Goal: Contribute content: Add original content to the website for others to see

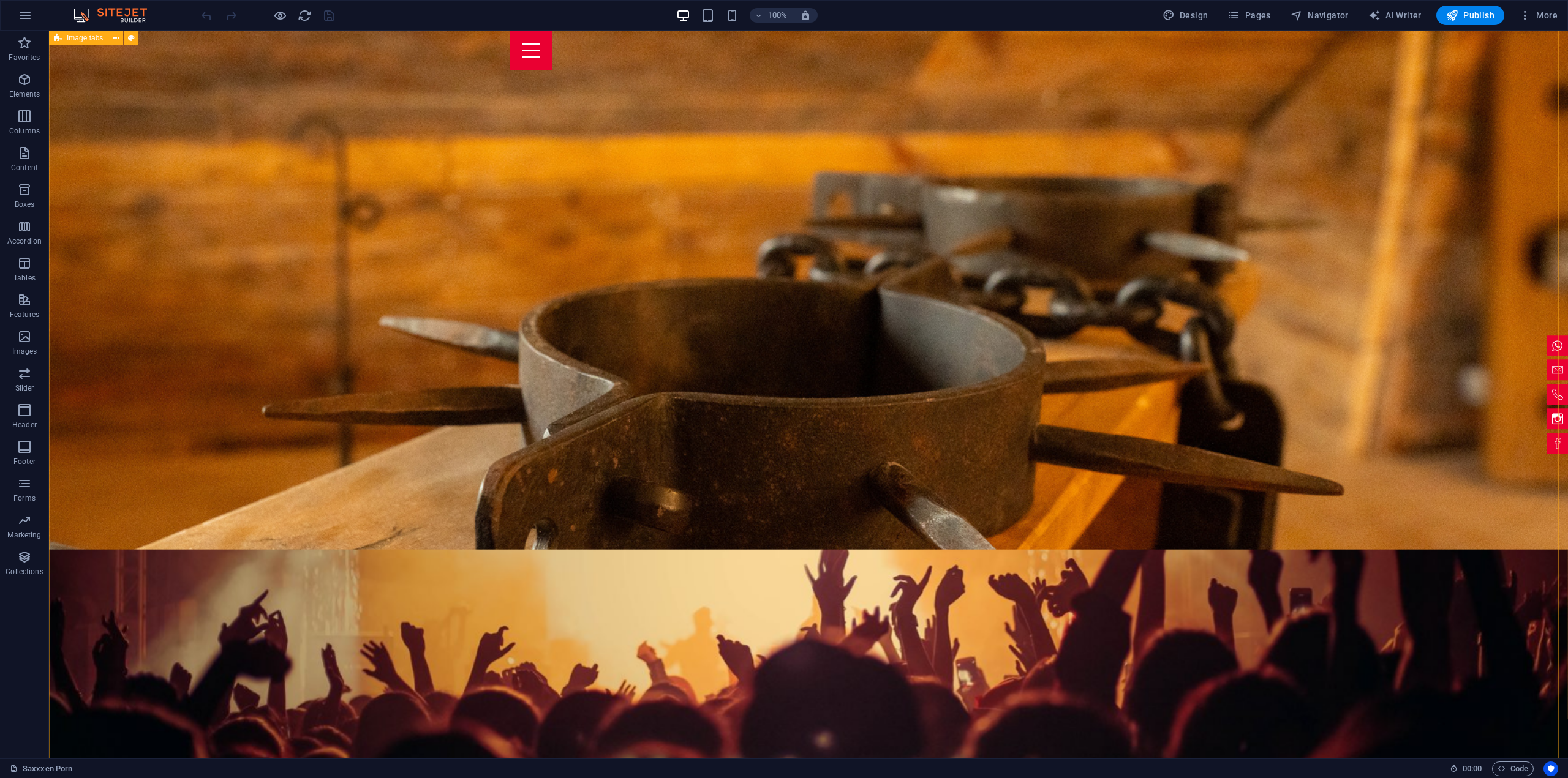
scroll to position [2694, 0]
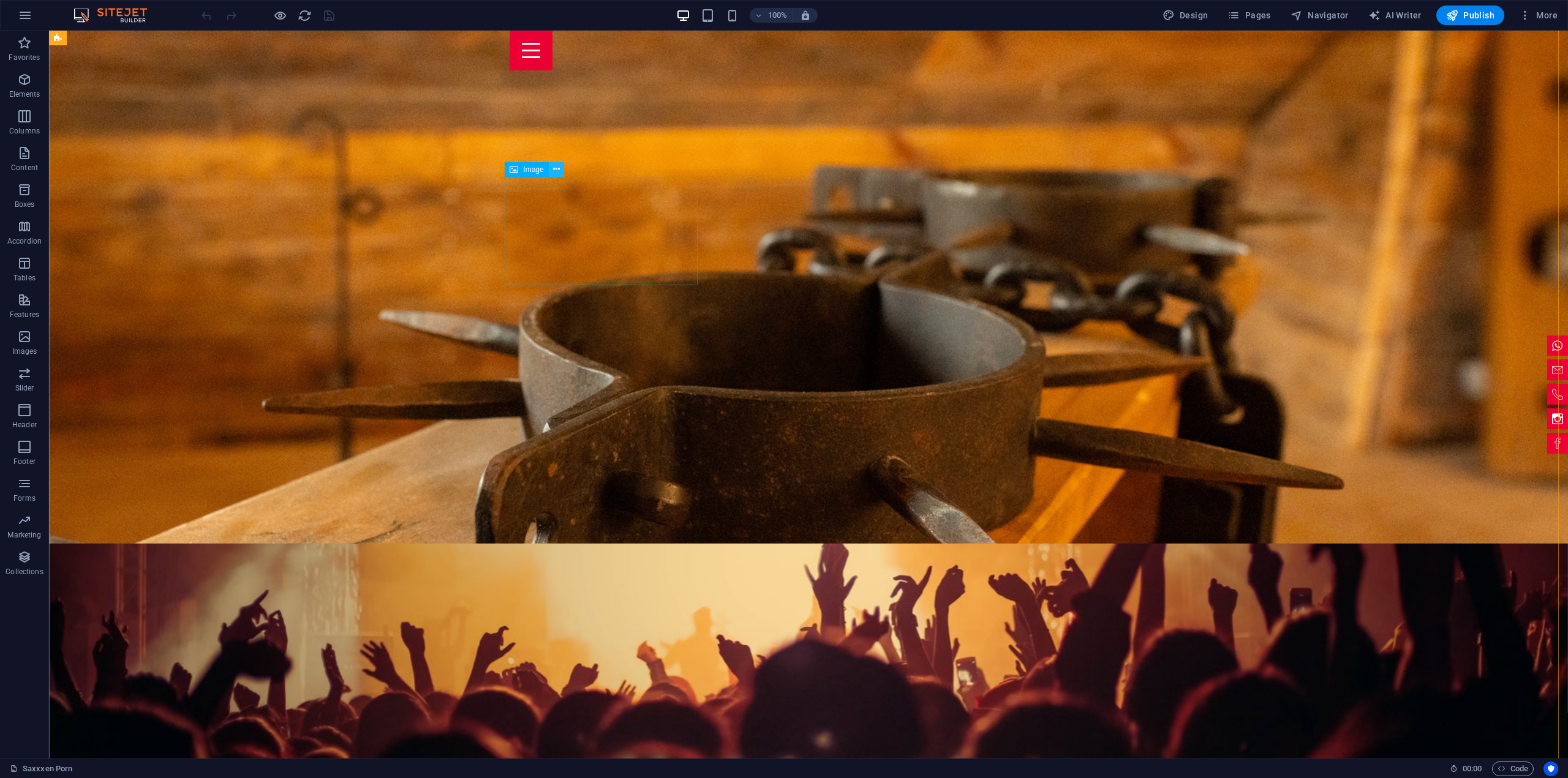
click at [556, 171] on icon at bounding box center [556, 169] width 7 height 13
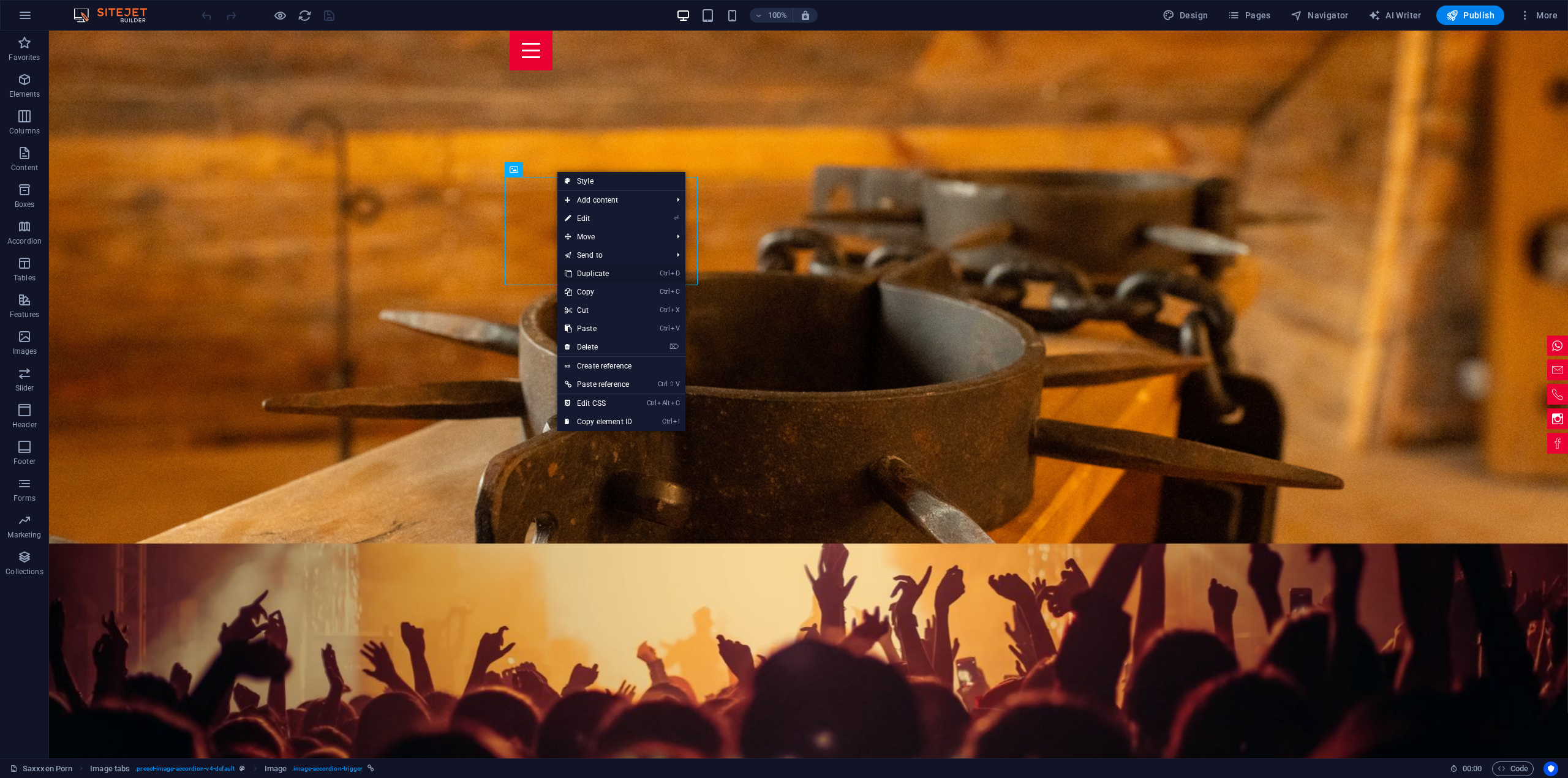
click at [605, 272] on link "Ctrl D Duplicate" at bounding box center [598, 273] width 82 height 18
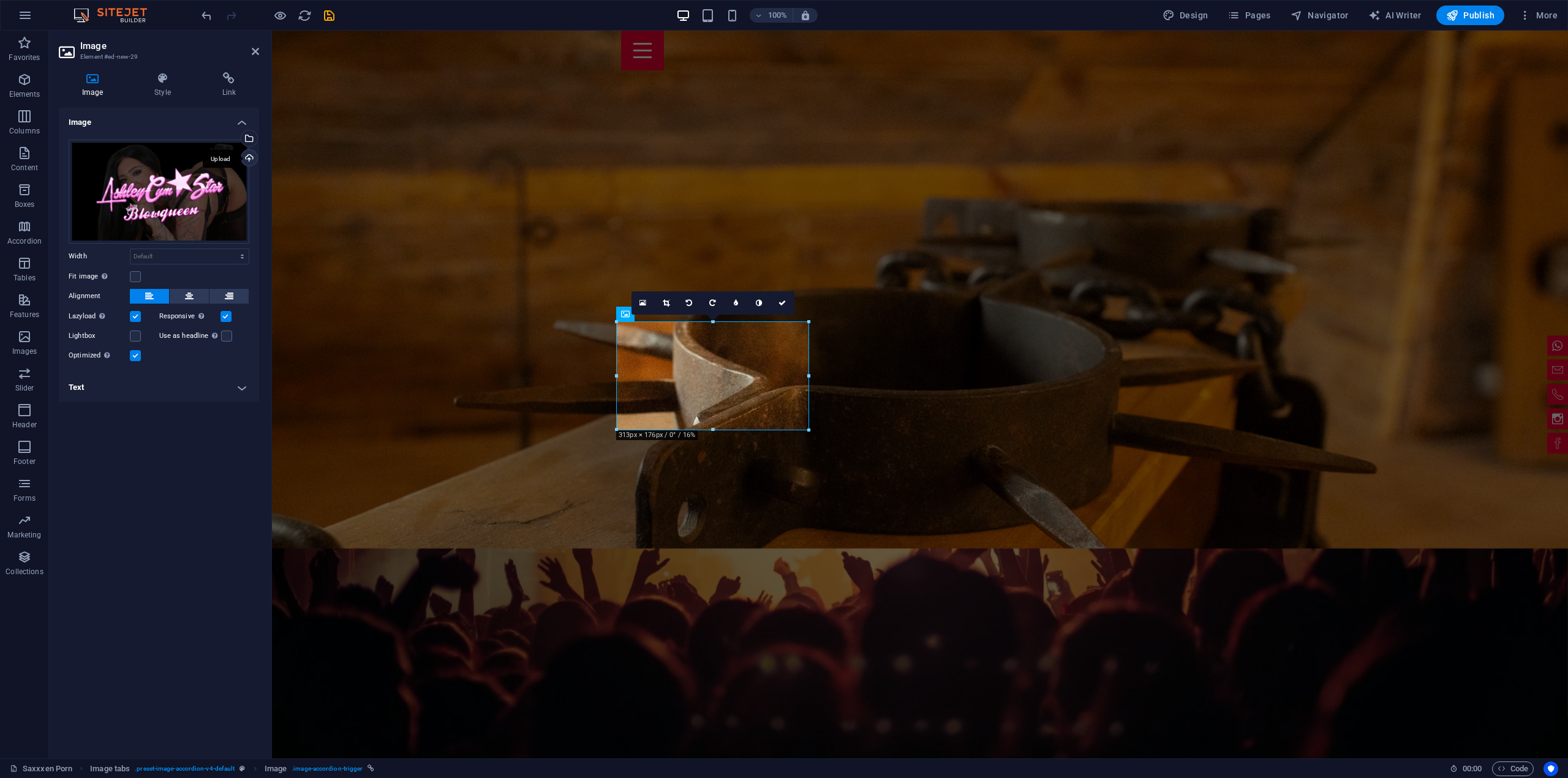
click at [253, 159] on div "Upload" at bounding box center [248, 159] width 18 height 18
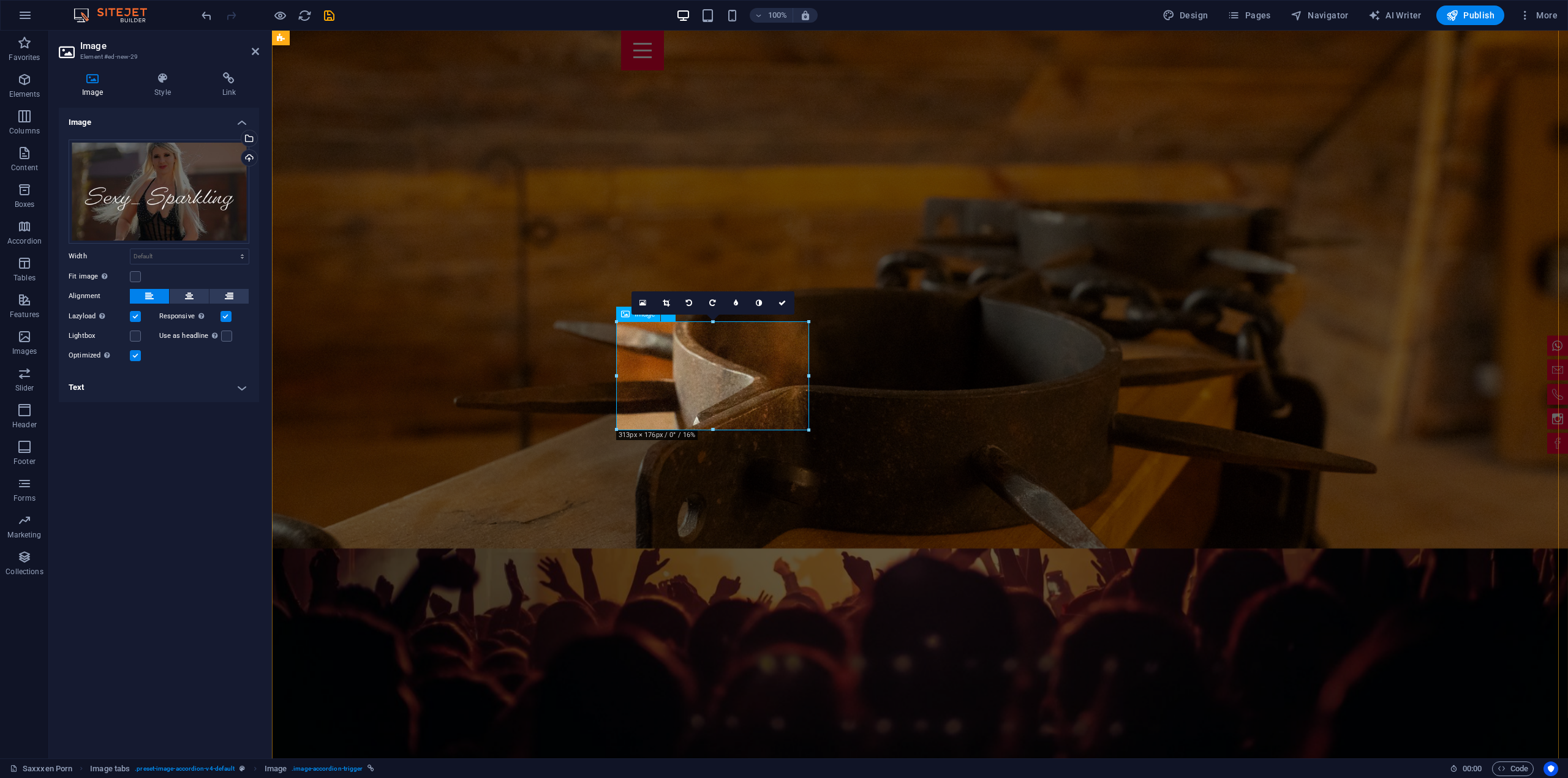
click at [247, 393] on h4 "Text" at bounding box center [159, 387] width 201 height 29
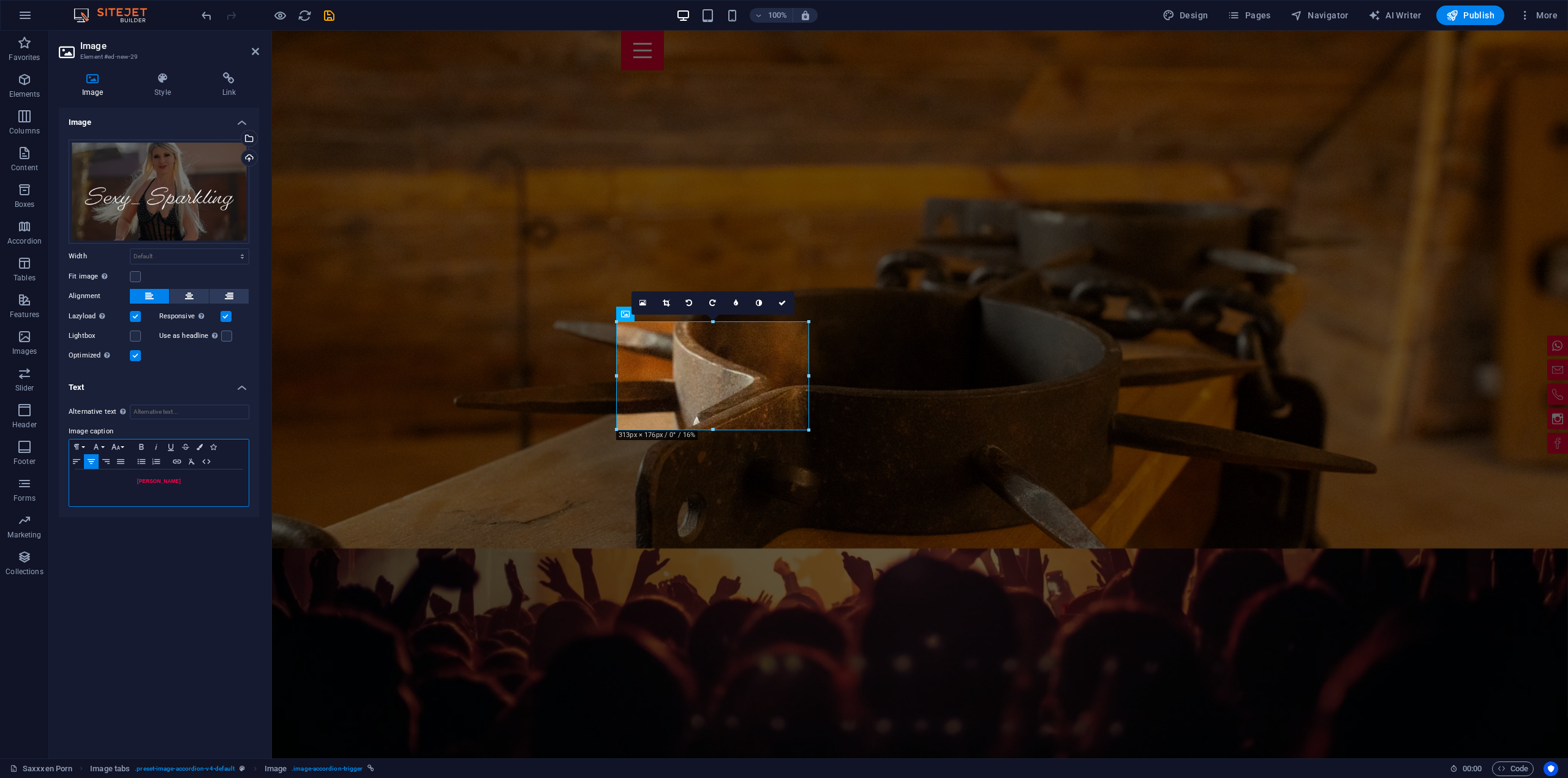
drag, startPoint x: 179, startPoint y: 483, endPoint x: 95, endPoint y: 471, distance: 84.9
click at [97, 471] on div "[PERSON_NAME]" at bounding box center [159, 488] width 179 height 37
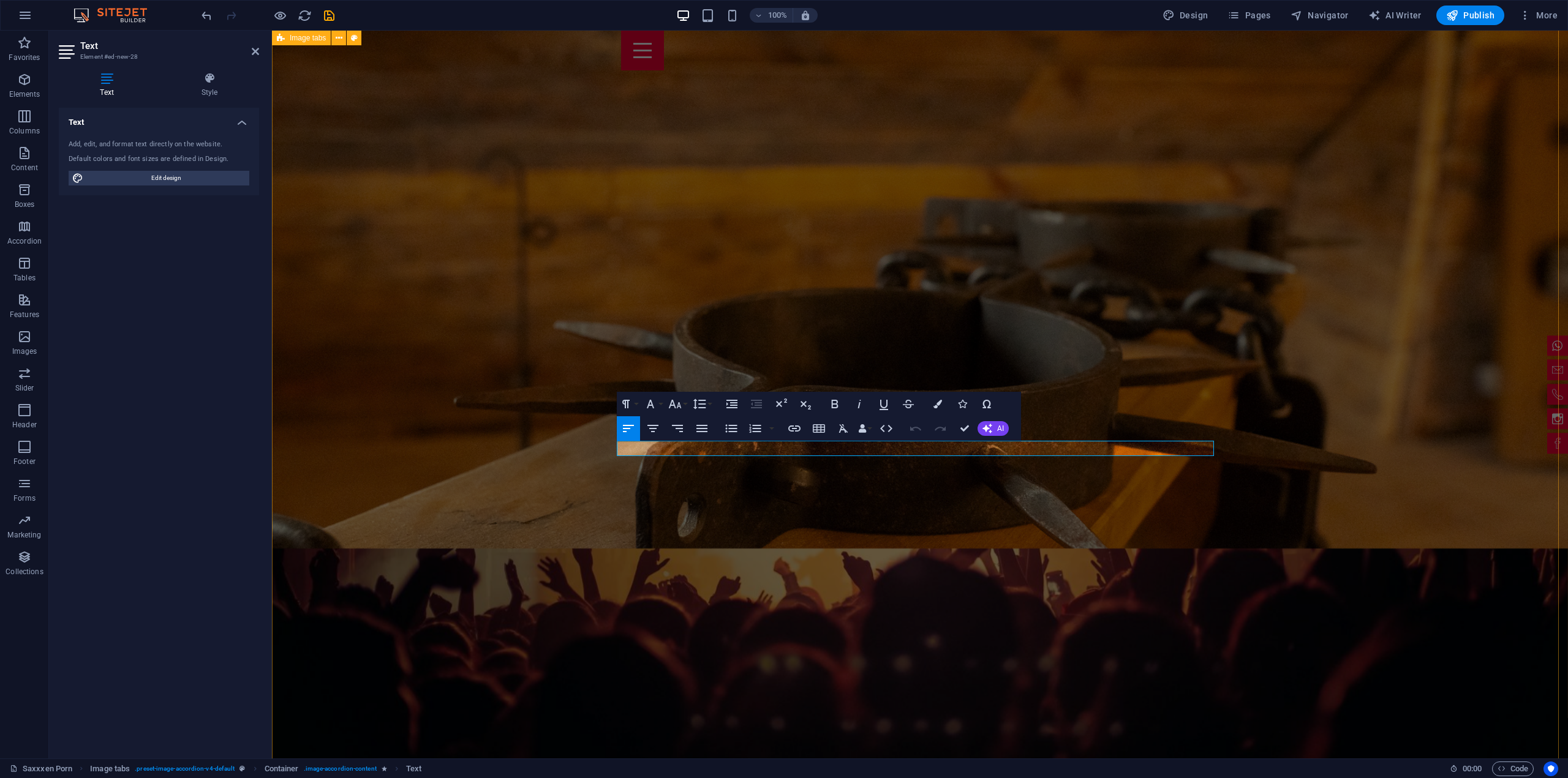
drag, startPoint x: 716, startPoint y: 453, endPoint x: 577, endPoint y: 441, distance: 139.5
drag, startPoint x: 659, startPoint y: 447, endPoint x: 679, endPoint y: 448, distance: 20.0
drag, startPoint x: 1193, startPoint y: 447, endPoint x: 582, endPoint y: 439, distance: 611.1
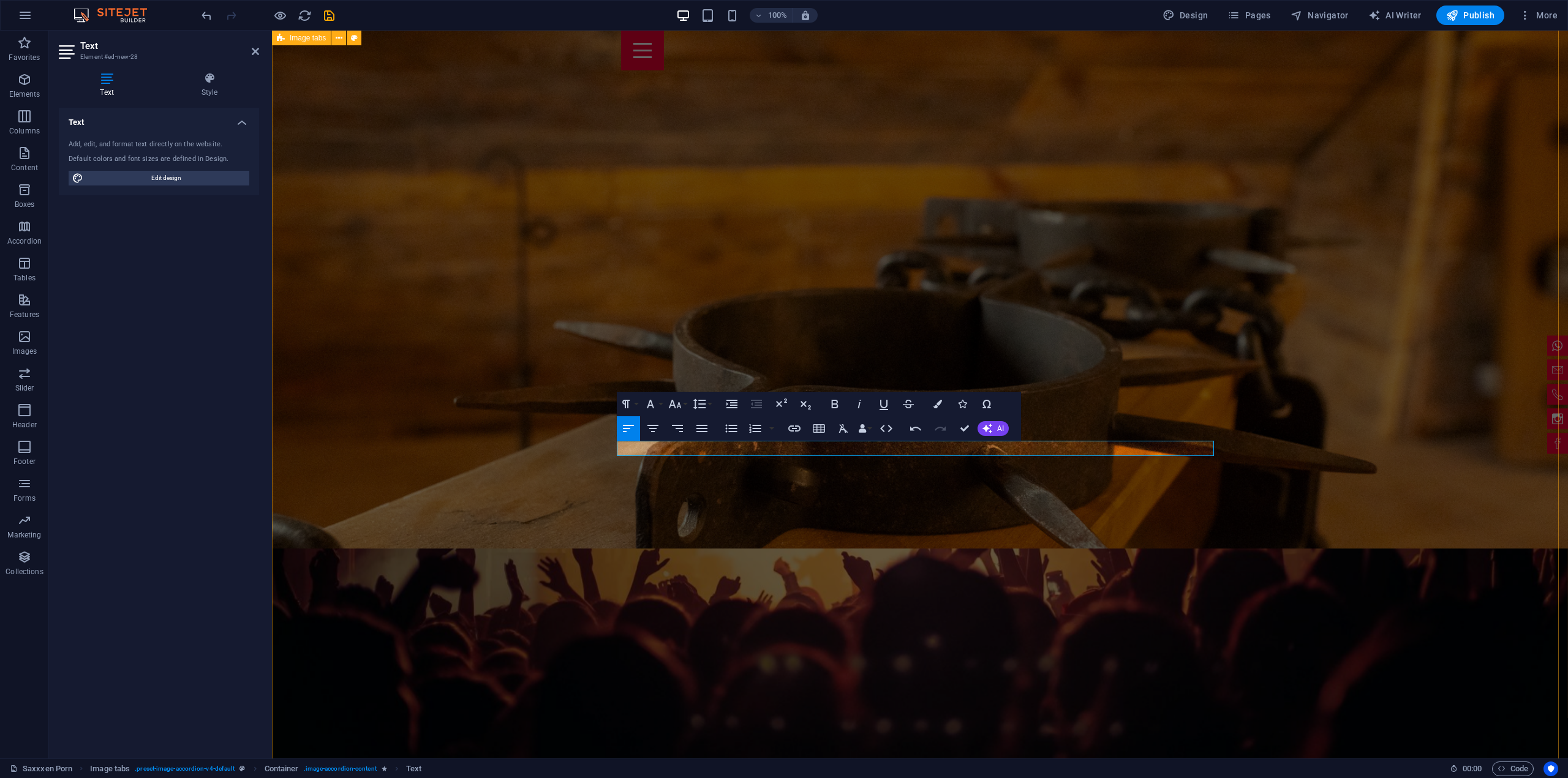
drag, startPoint x: 884, startPoint y: 444, endPoint x: 899, endPoint y: 445, distance: 15.0
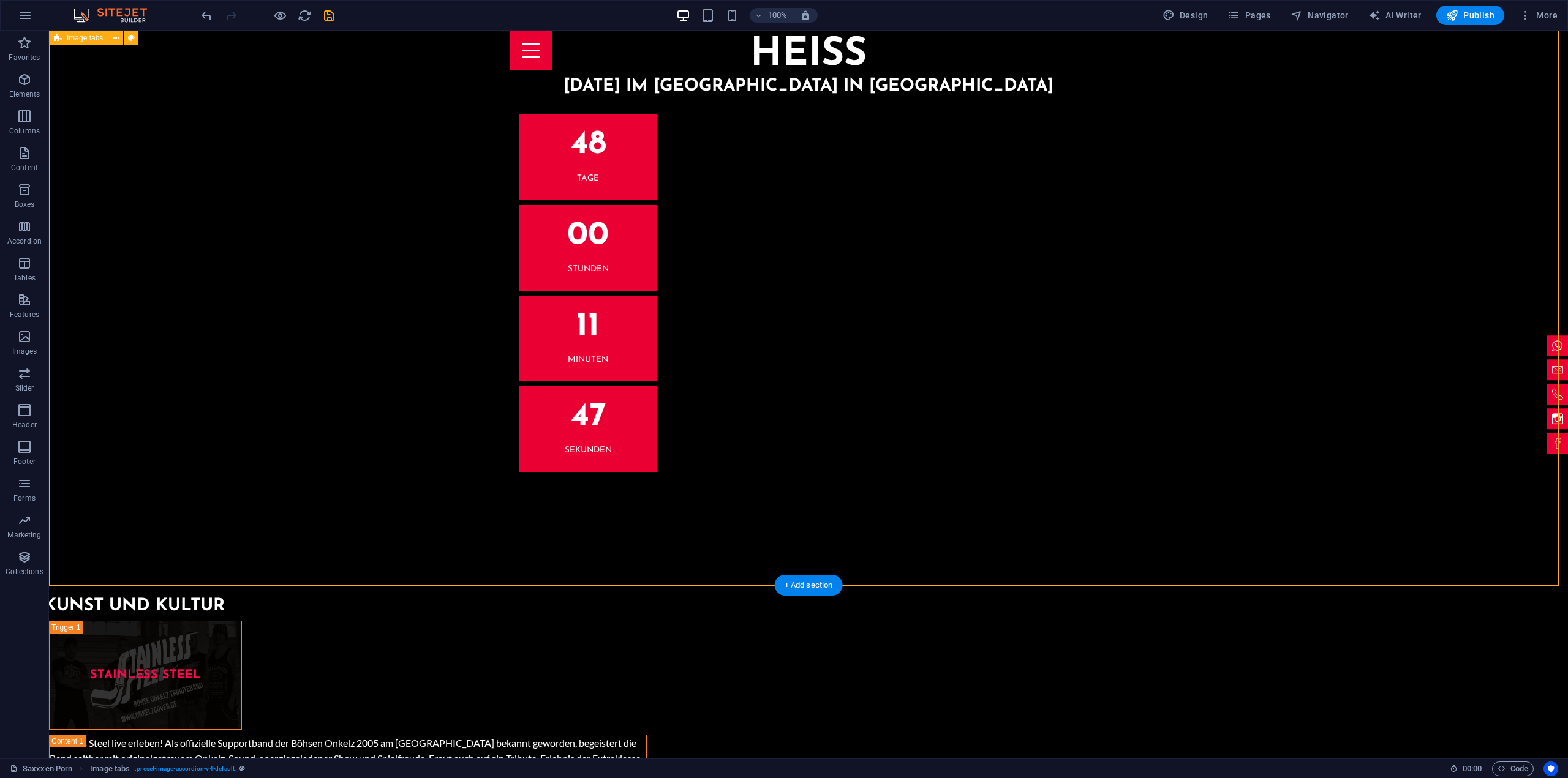
scroll to position [4042, 0]
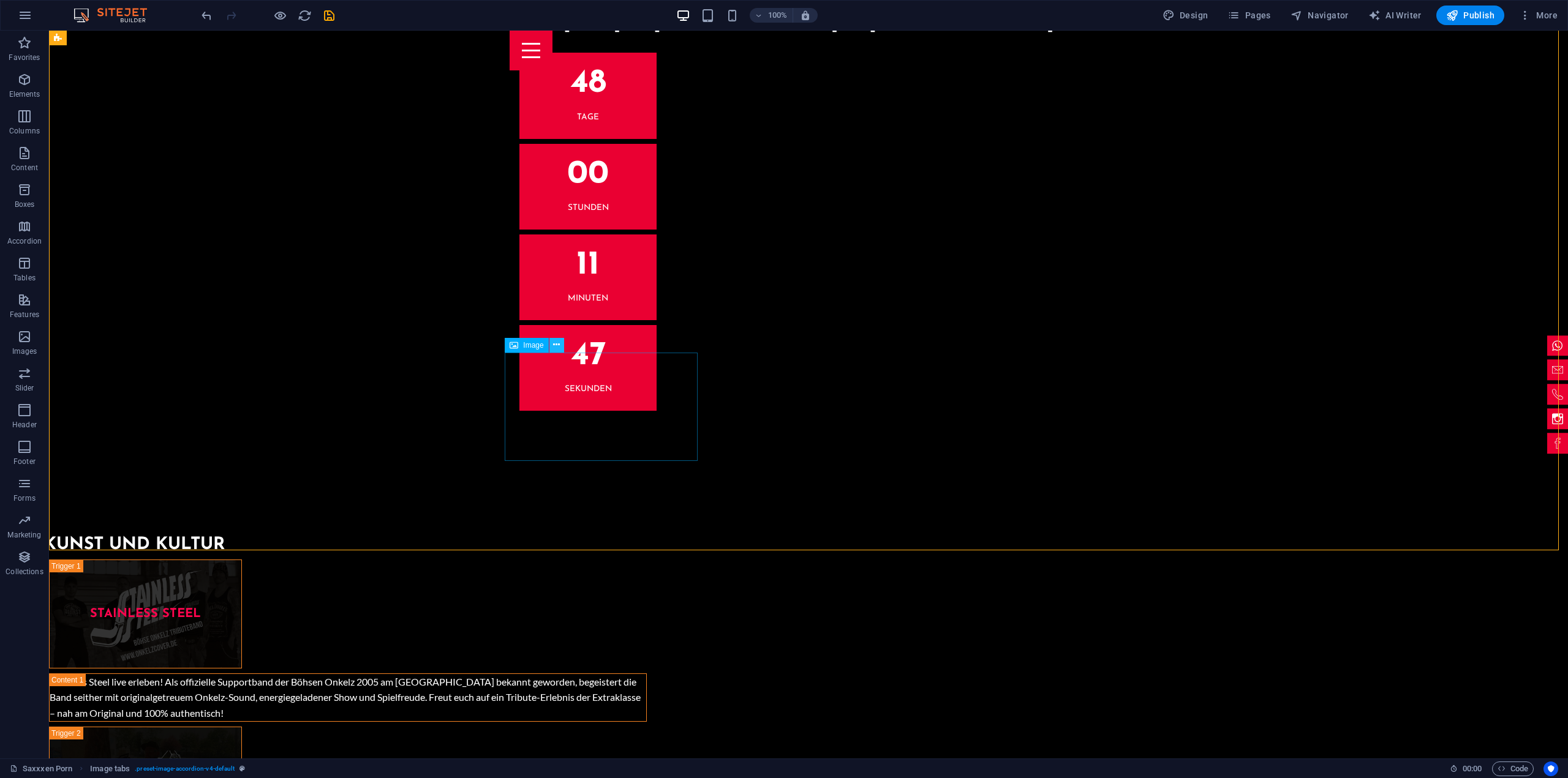
click at [560, 345] on icon at bounding box center [556, 345] width 7 height 13
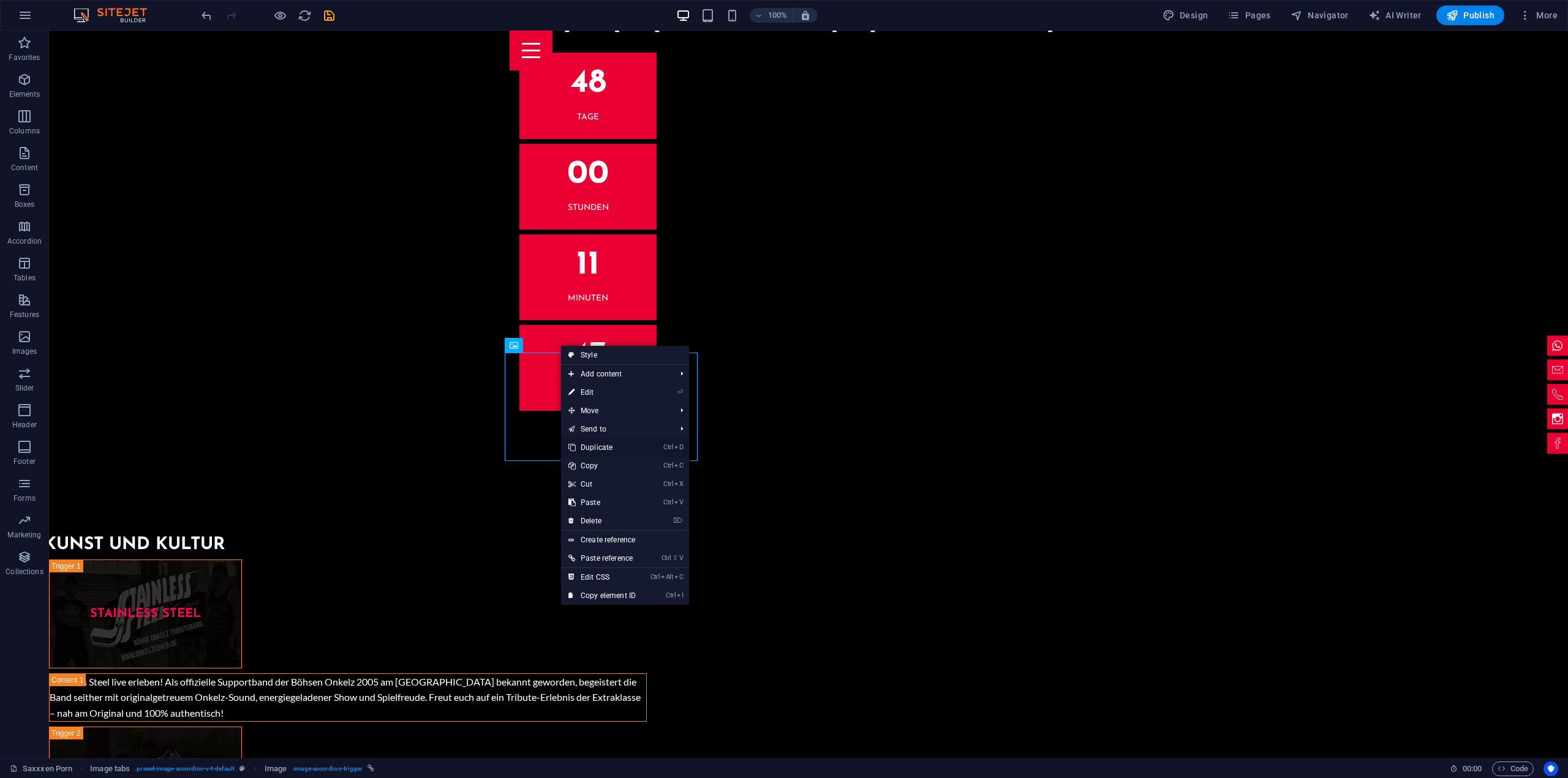
click at [614, 444] on link "Ctrl D Duplicate" at bounding box center [602, 447] width 82 height 18
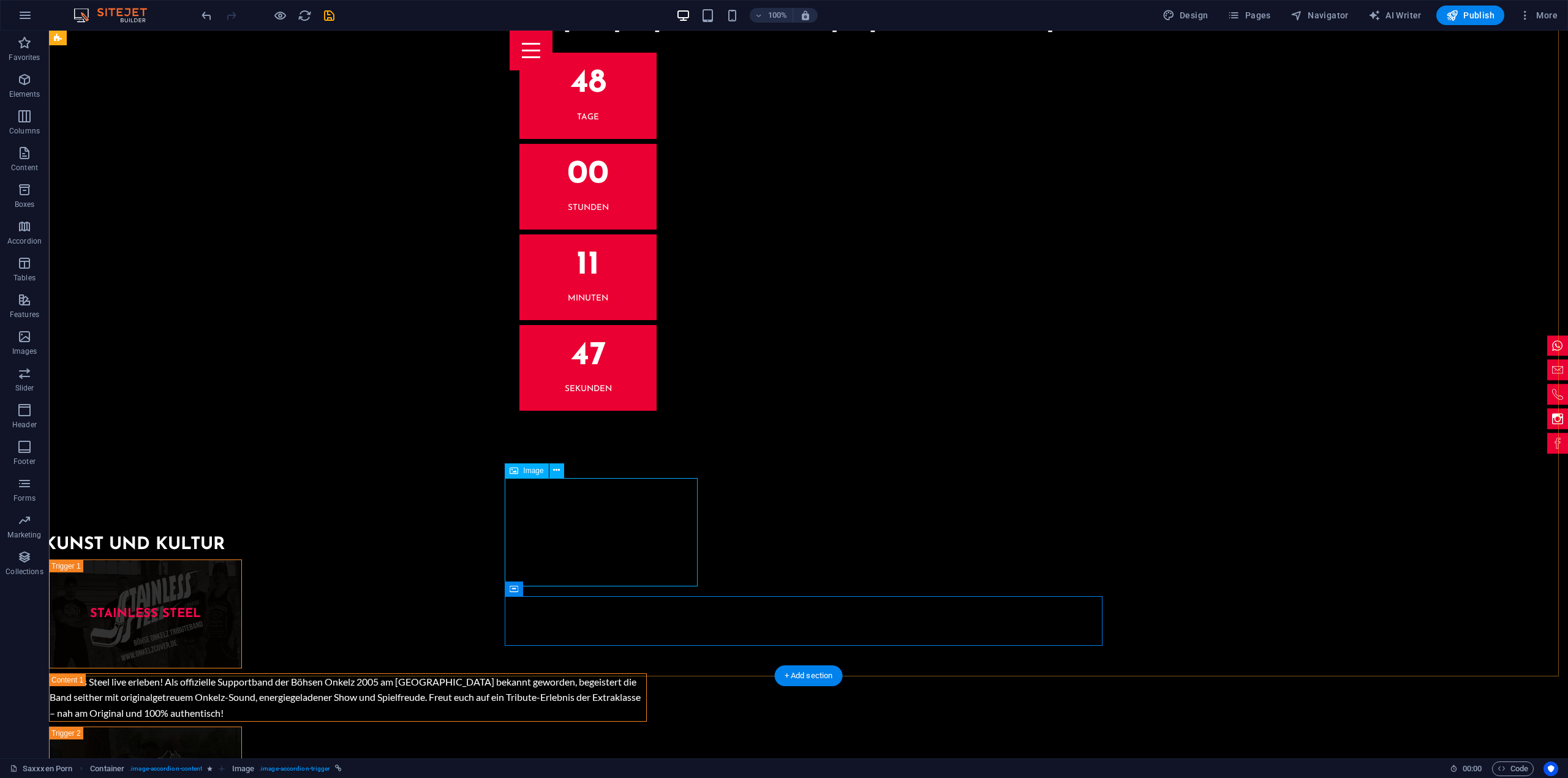
scroll to position [4165, 0]
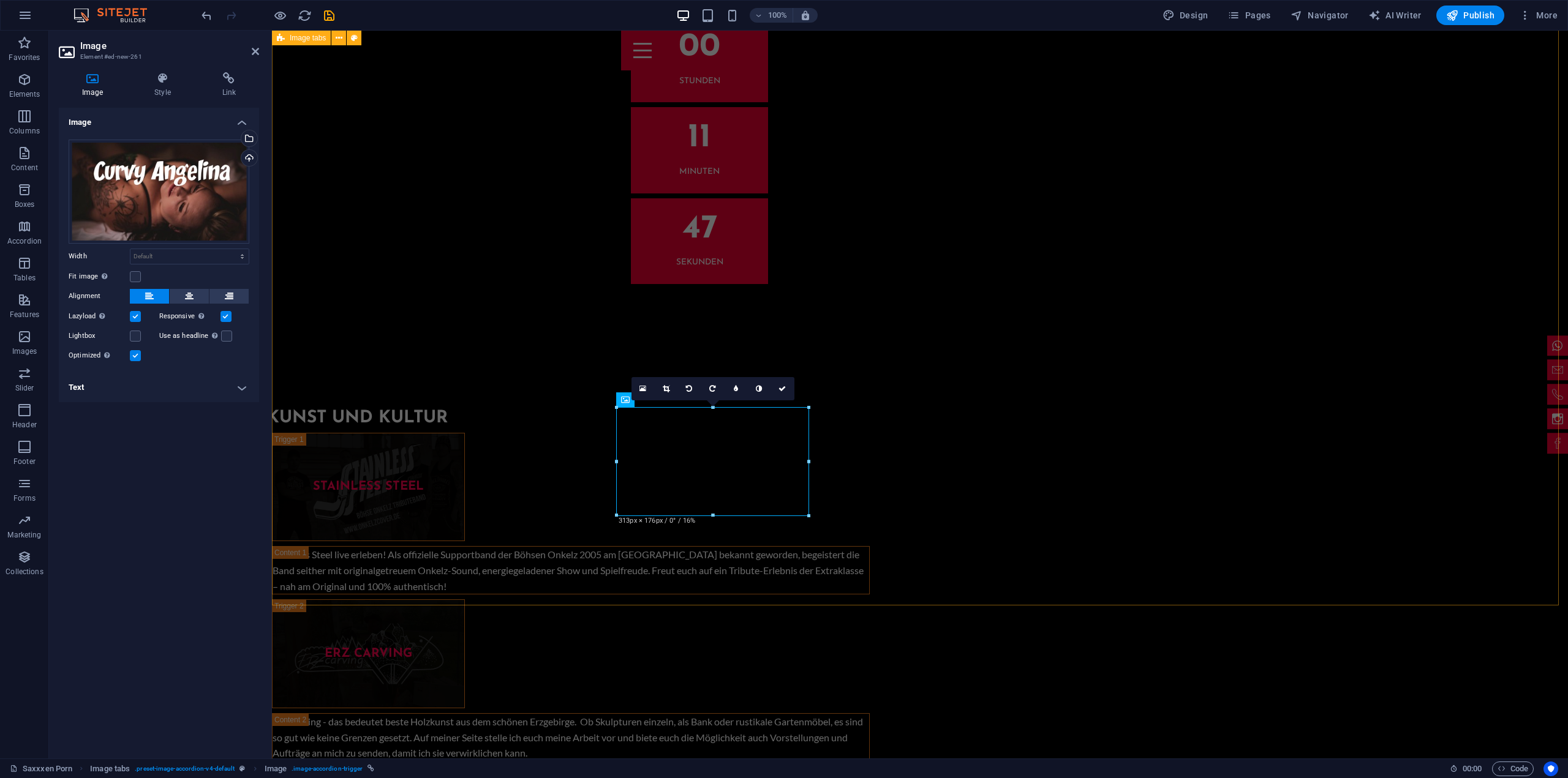
scroll to position [4155, 0]
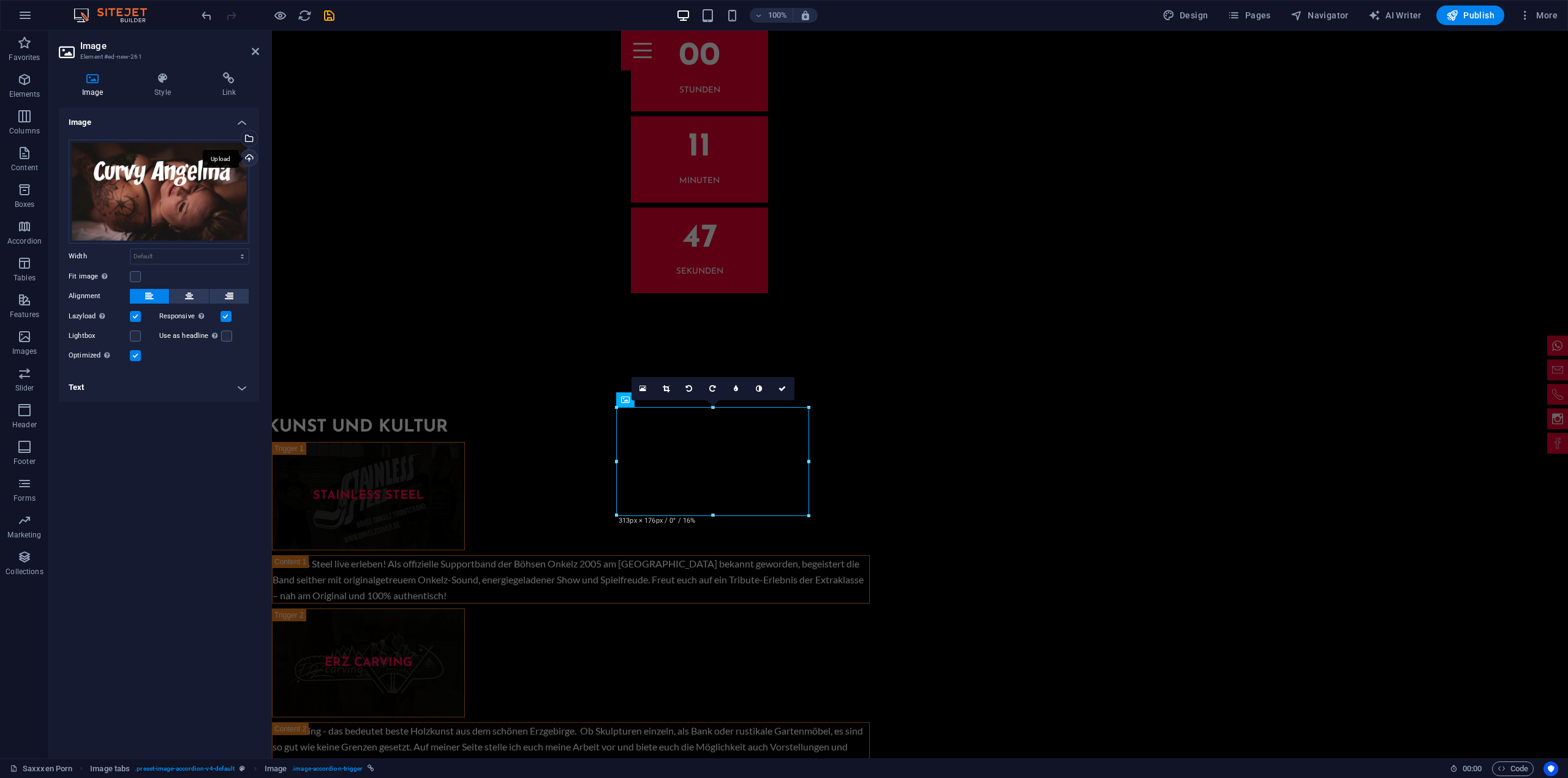
click at [250, 160] on div "Upload" at bounding box center [248, 159] width 18 height 18
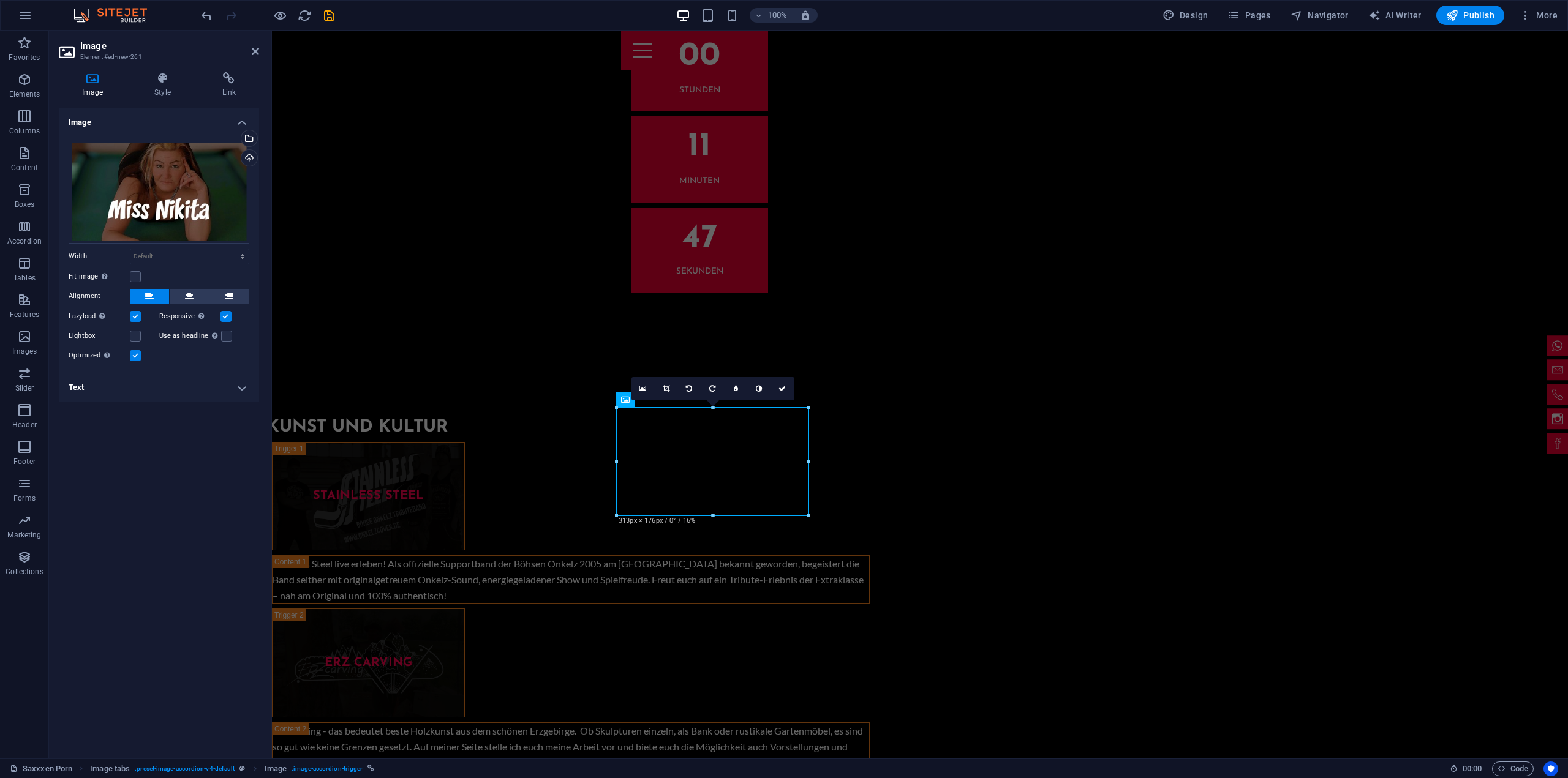
click at [247, 390] on h4 "Text" at bounding box center [159, 387] width 201 height 29
drag, startPoint x: 210, startPoint y: 478, endPoint x: 79, endPoint y: 470, distance: 131.2
click at [79, 470] on div "Curvy [PERSON_NAME]" at bounding box center [159, 488] width 179 height 37
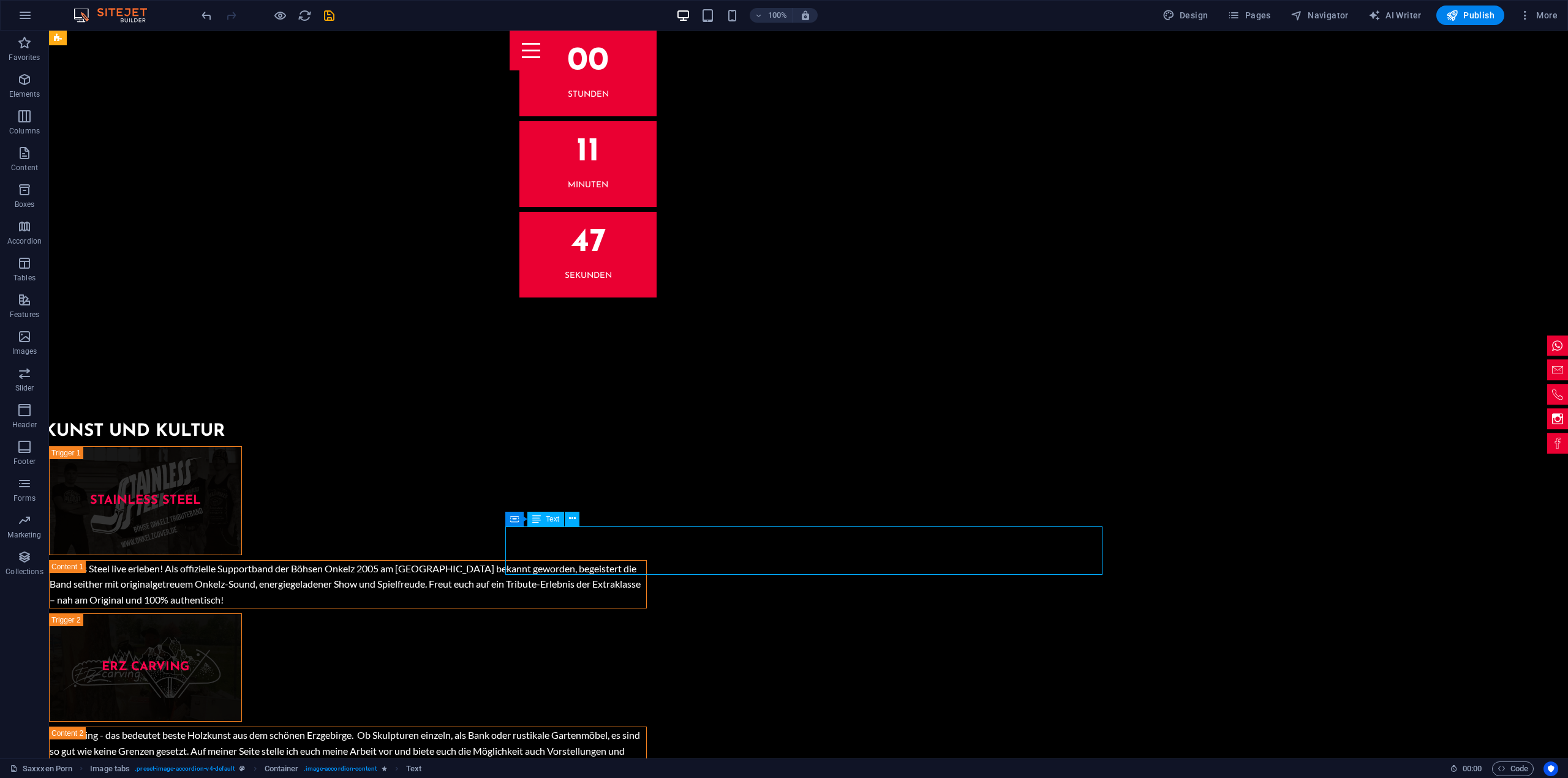
scroll to position [4165, 0]
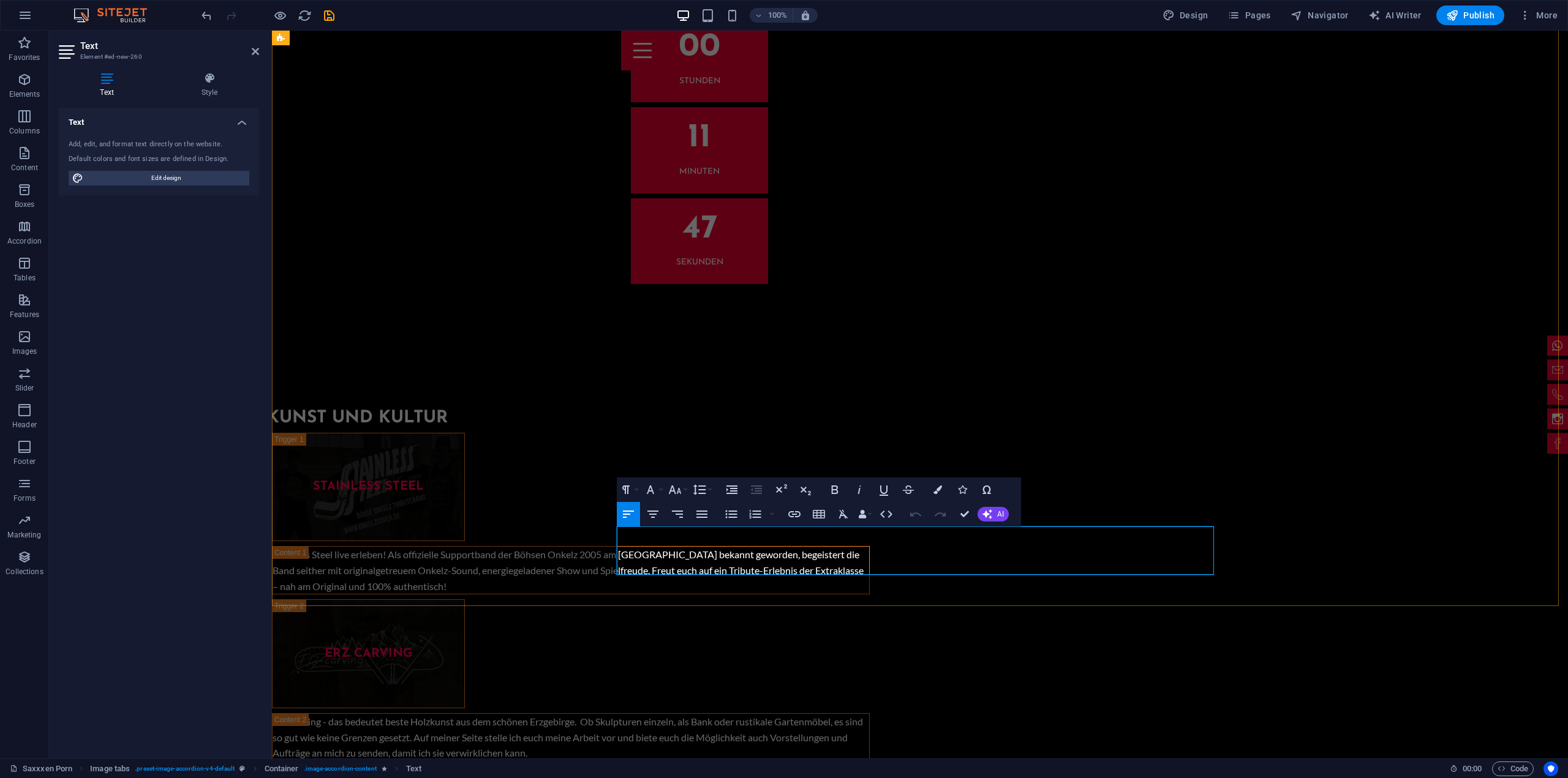
scroll to position [4155, 0]
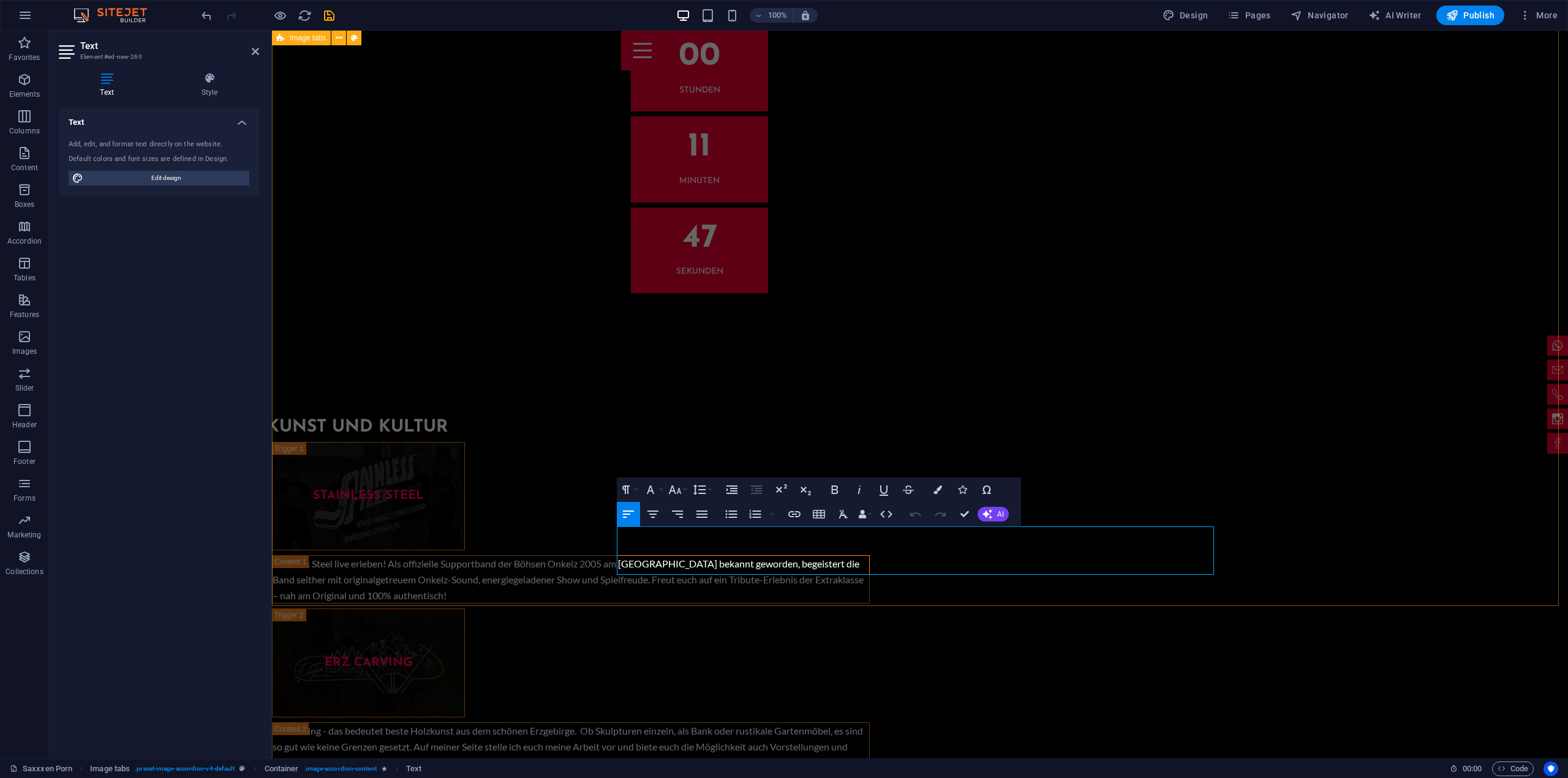
drag, startPoint x: 951, startPoint y: 544, endPoint x: 560, endPoint y: 529, distance: 391.3
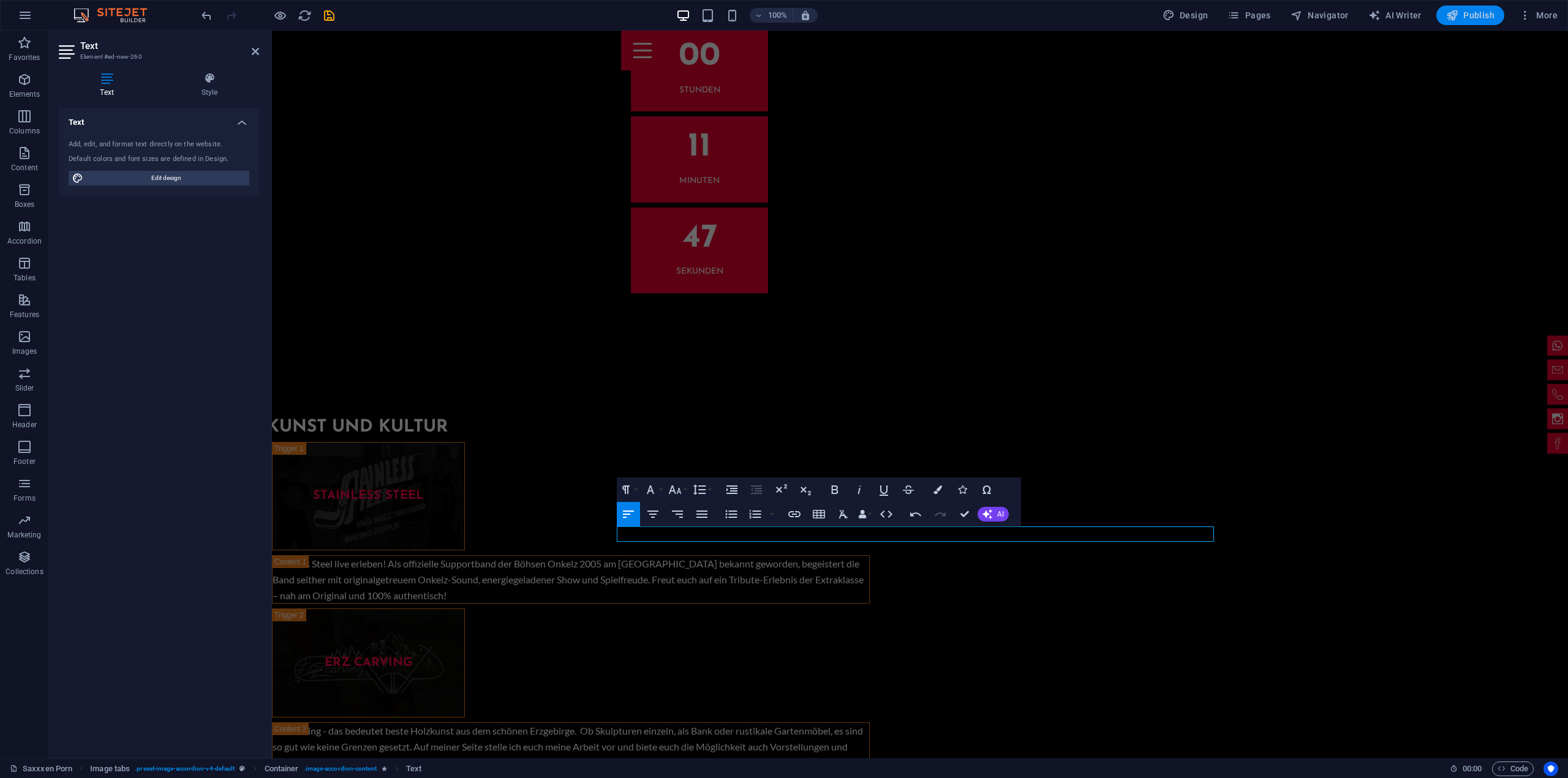
click at [1469, 15] on span "Publish" at bounding box center [1470, 16] width 49 height 13
